Goal: Navigation & Orientation: Find specific page/section

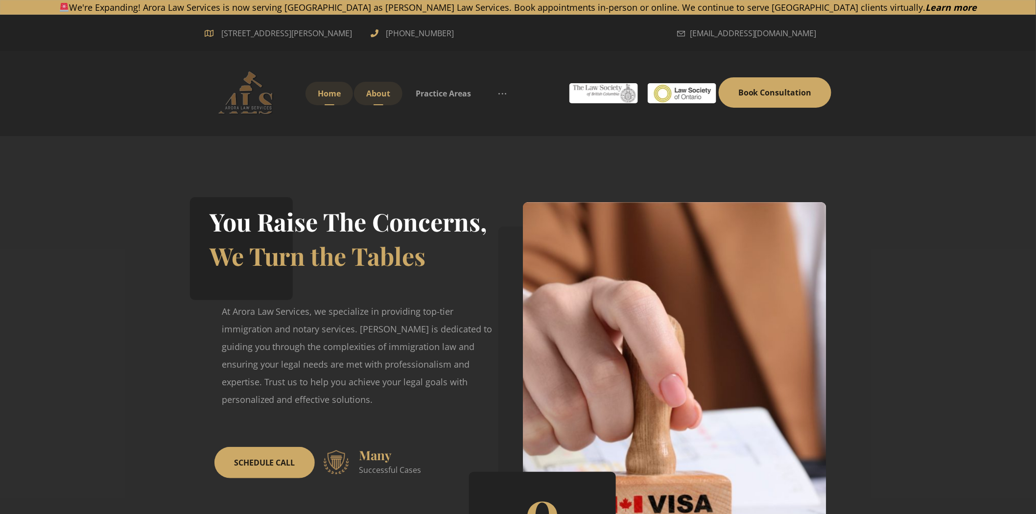
click at [379, 92] on span "About" at bounding box center [378, 93] width 24 height 11
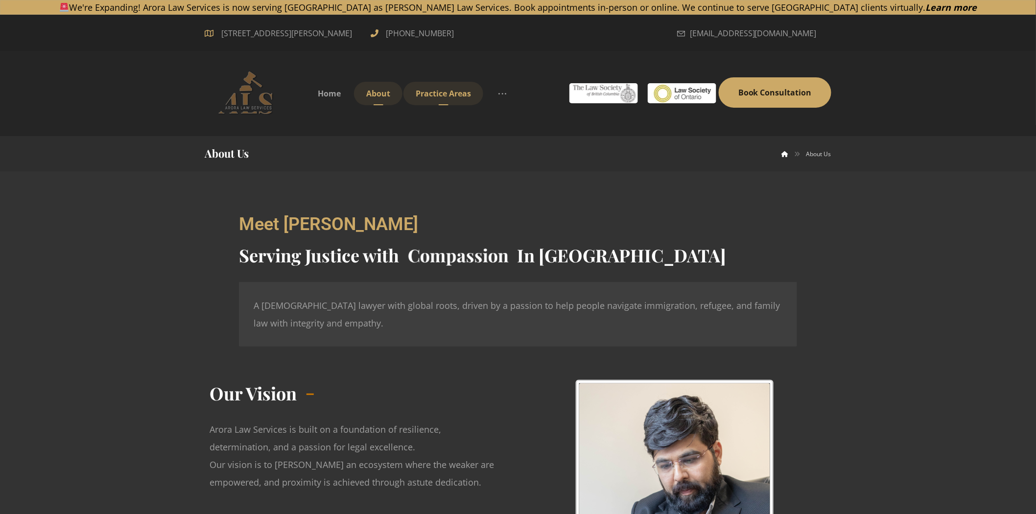
click at [443, 95] on span "Practice Areas" at bounding box center [443, 93] width 55 height 11
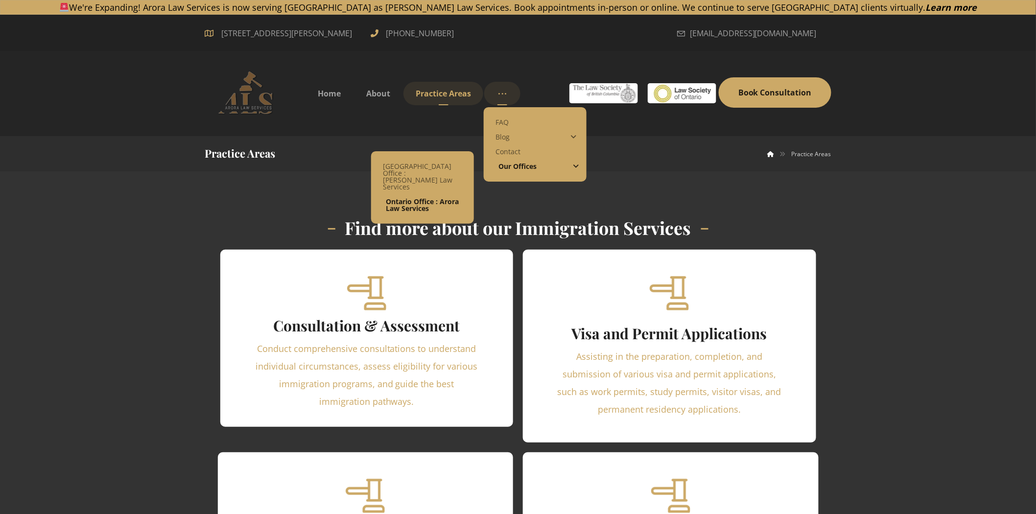
click at [394, 197] on span "Ontario Office : Arora Law Services" at bounding box center [422, 205] width 73 height 16
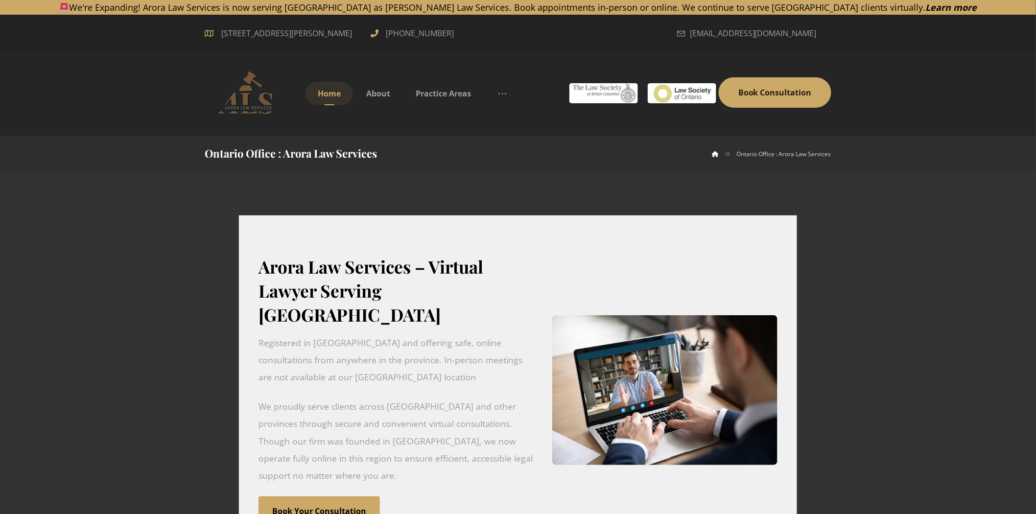
click at [331, 98] on link "Home" at bounding box center [329, 94] width 47 height 24
